Goal: Information Seeking & Learning: Learn about a topic

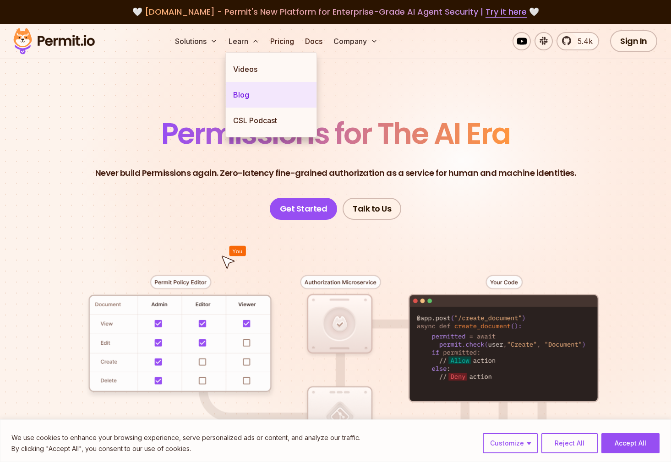
click at [248, 94] on link "Blog" at bounding box center [271, 95] width 91 height 26
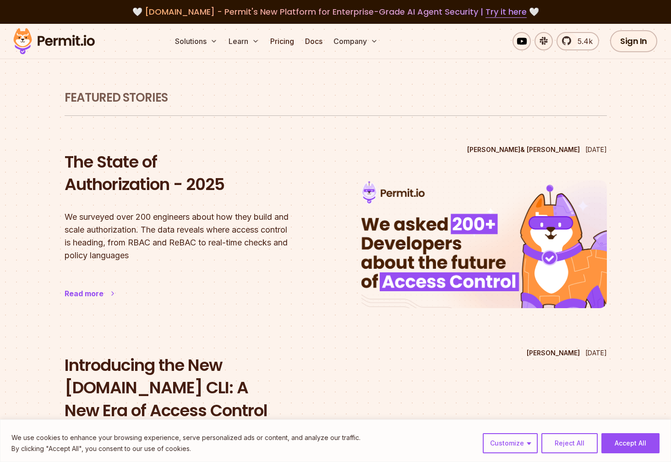
click at [203, 267] on div "The State of Authorization - 2025 We surveyed over 200 engineers about how they…" at bounding box center [187, 224] width 245 height 167
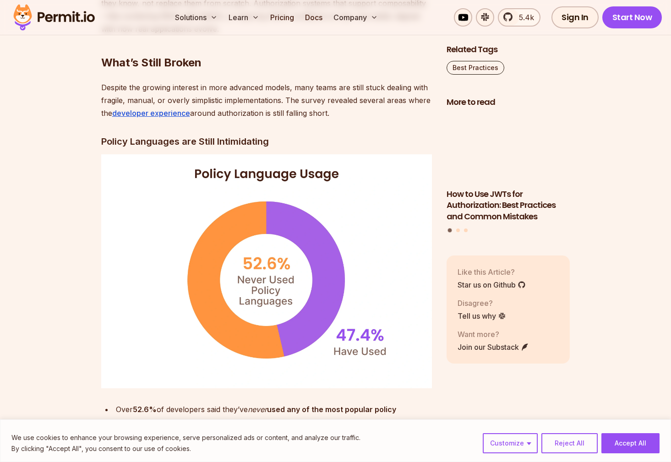
scroll to position [1817, 0]
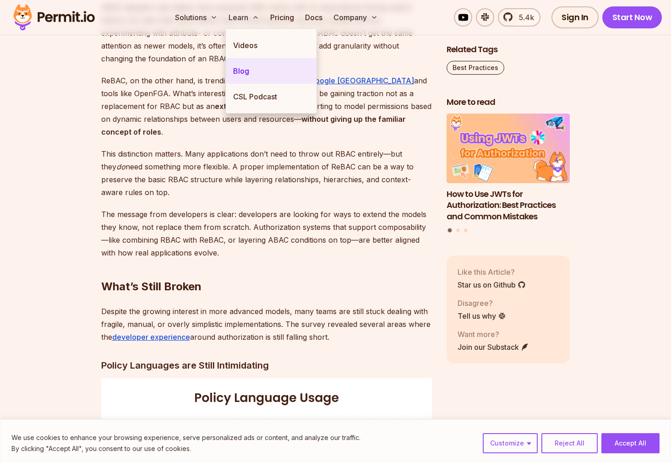
click at [242, 66] on link "Blog" at bounding box center [271, 71] width 91 height 26
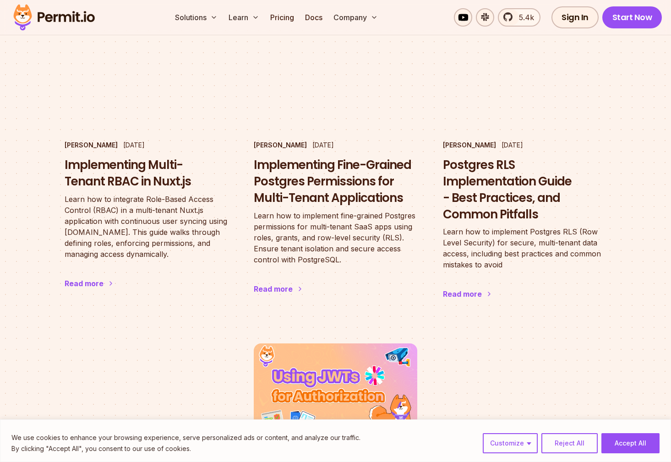
scroll to position [1241, 0]
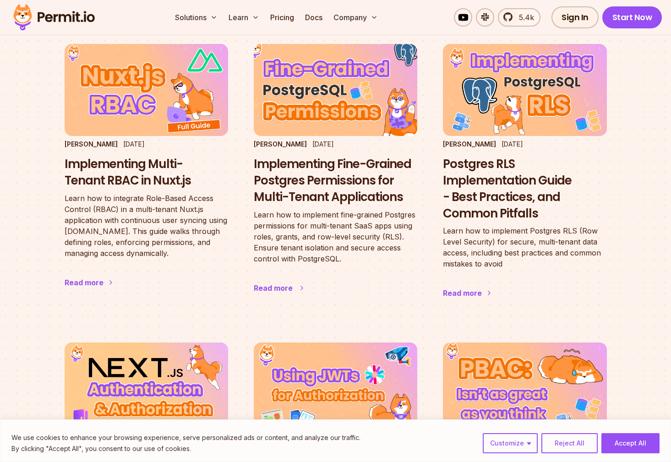
click at [362, 156] on h3 "Implementing Fine-Grained Postgres Permissions for Multi-Tenant Applications" at bounding box center [335, 180] width 163 height 49
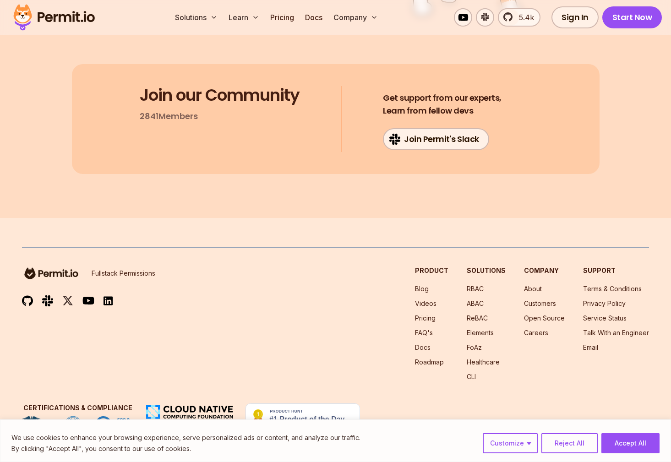
scroll to position [8178, 0]
click at [479, 291] on link "RBAC" at bounding box center [475, 289] width 17 height 8
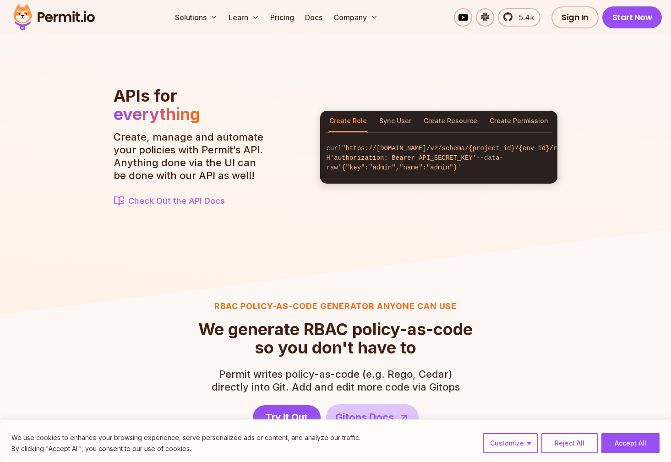
scroll to position [1012, 0]
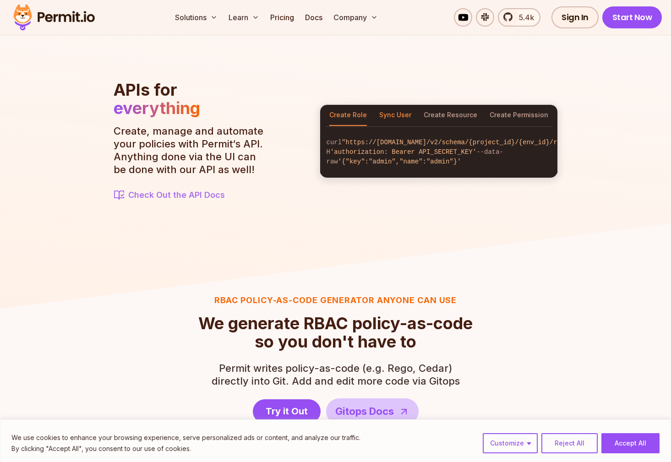
click at [398, 108] on button "Sync User" at bounding box center [395, 115] width 32 height 21
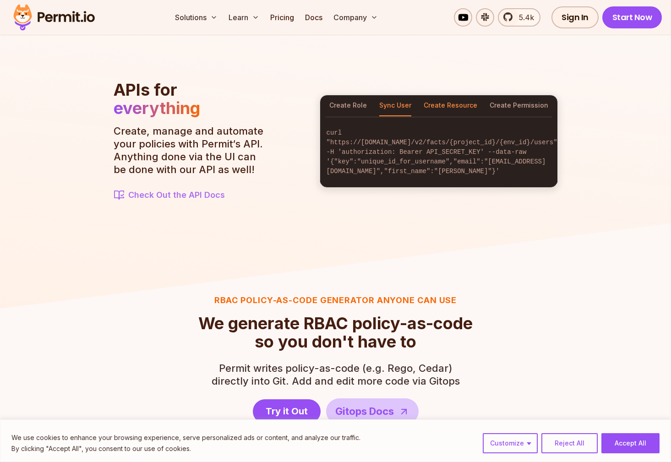
click at [436, 108] on button "Create Resource" at bounding box center [451, 105] width 54 height 21
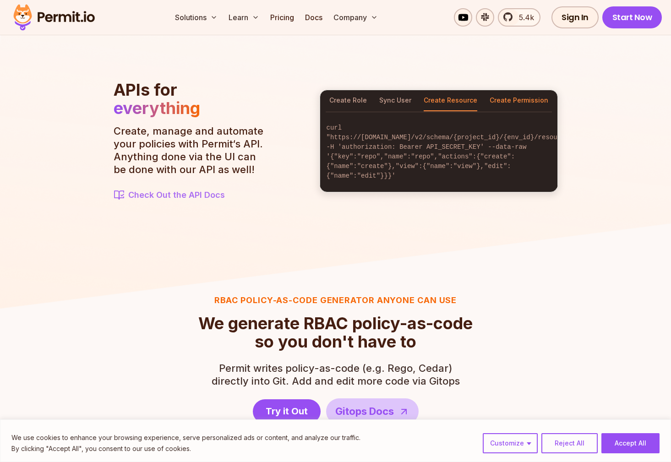
click at [526, 108] on button "Create Permission" at bounding box center [518, 100] width 59 height 21
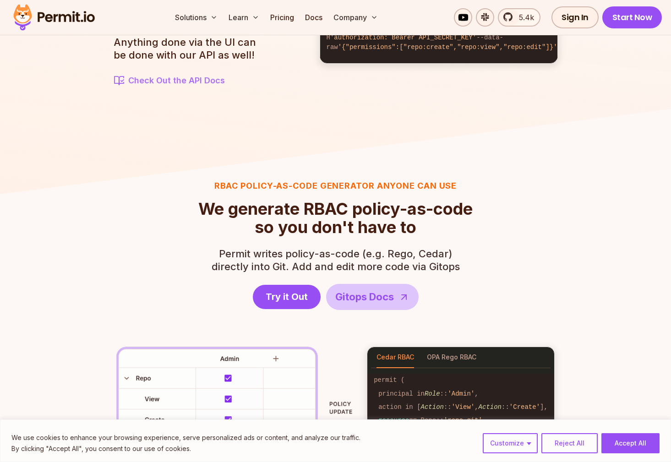
scroll to position [1121, 0]
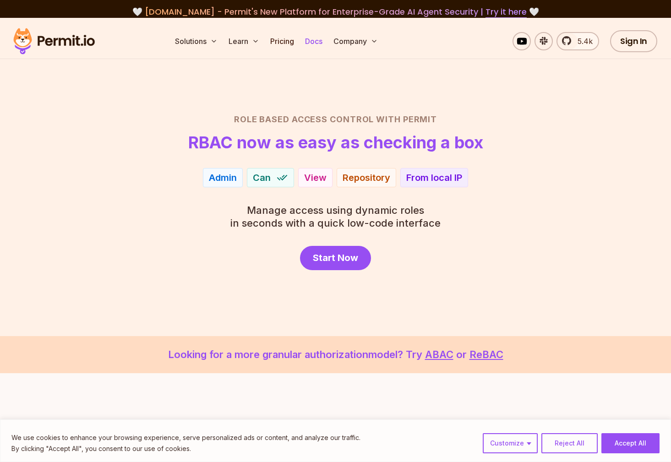
click at [318, 43] on link "Docs" at bounding box center [313, 41] width 25 height 18
